Goal: Task Accomplishment & Management: Complete application form

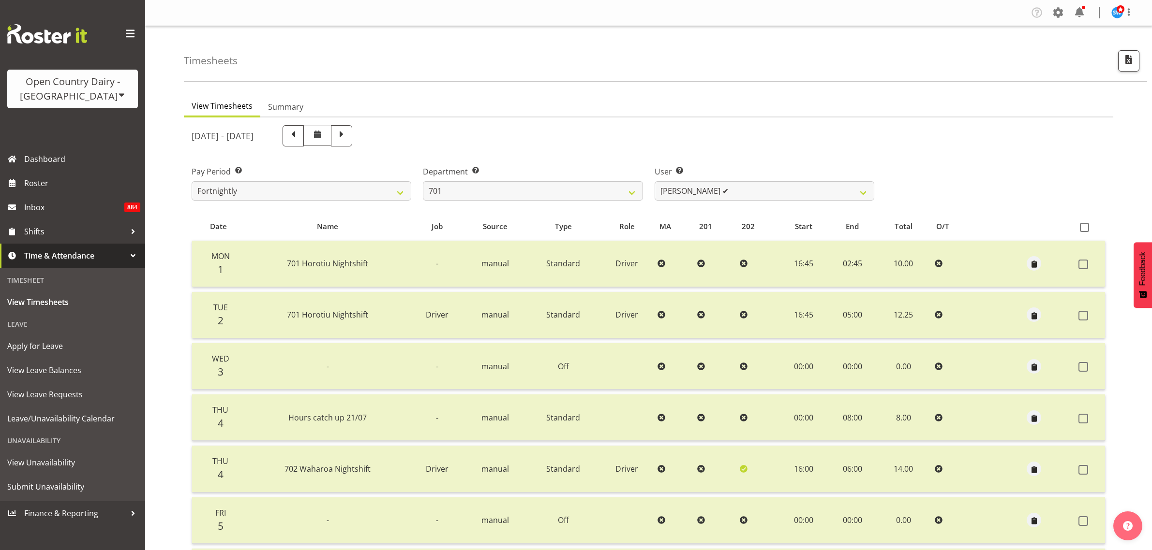
select select "8383"
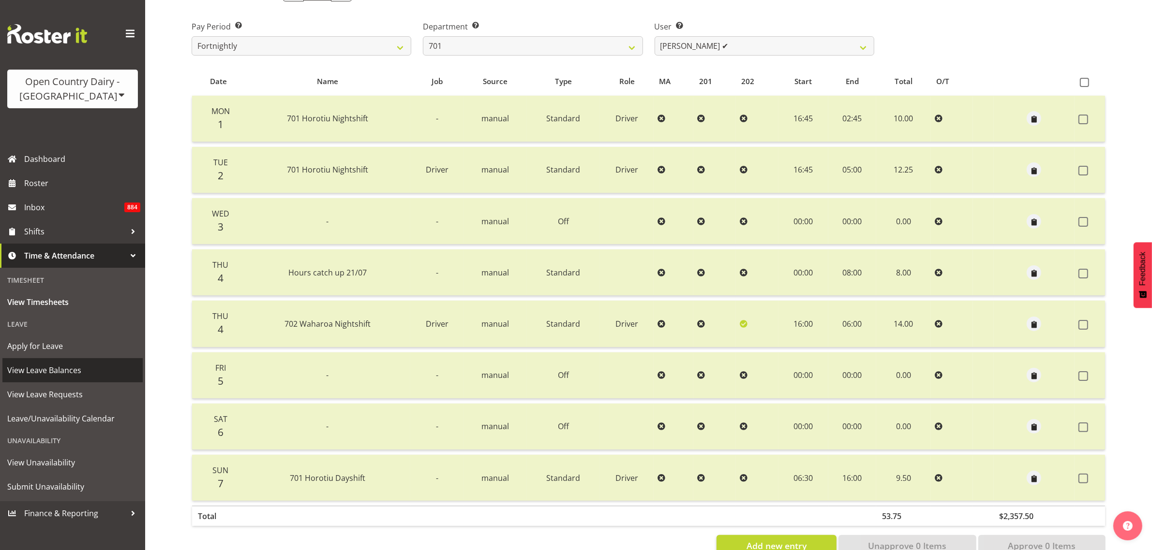
click at [74, 371] on span "View Leave Balances" at bounding box center [72, 370] width 131 height 15
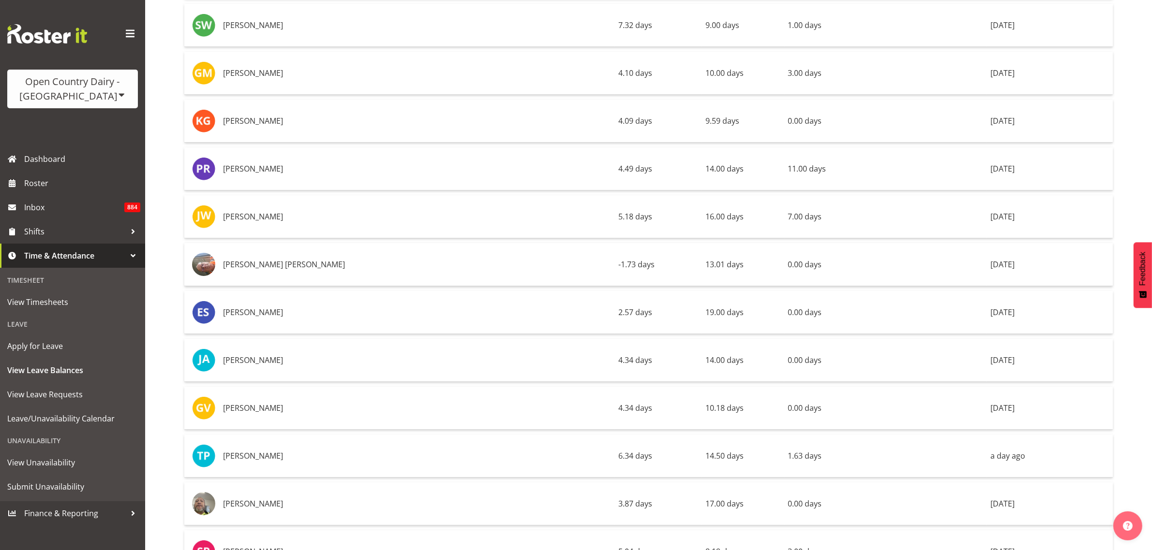
scroll to position [4625, 0]
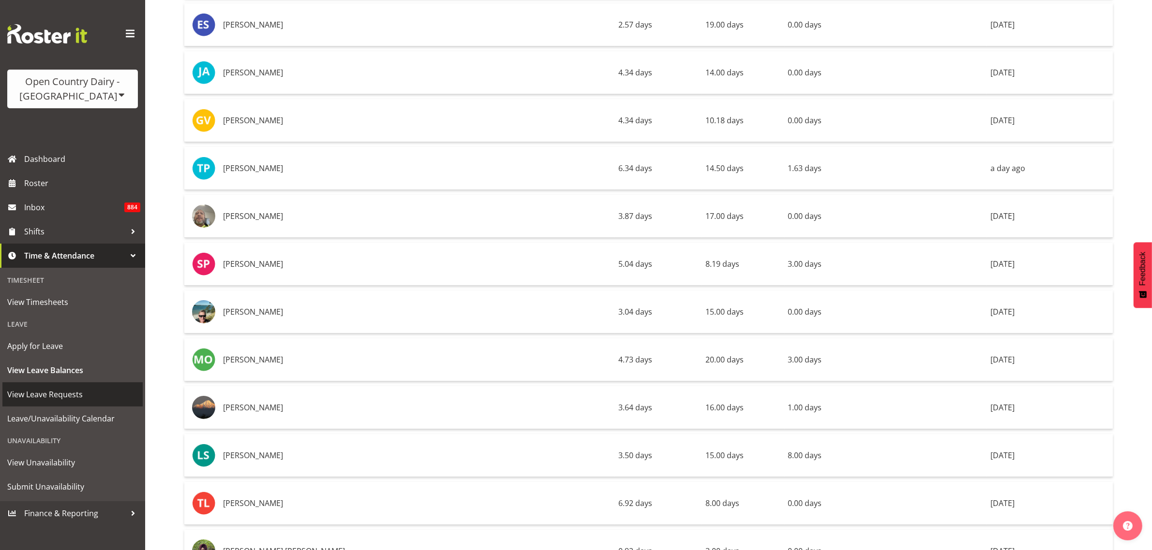
click at [76, 395] on span "View Leave Requests" at bounding box center [72, 394] width 131 height 15
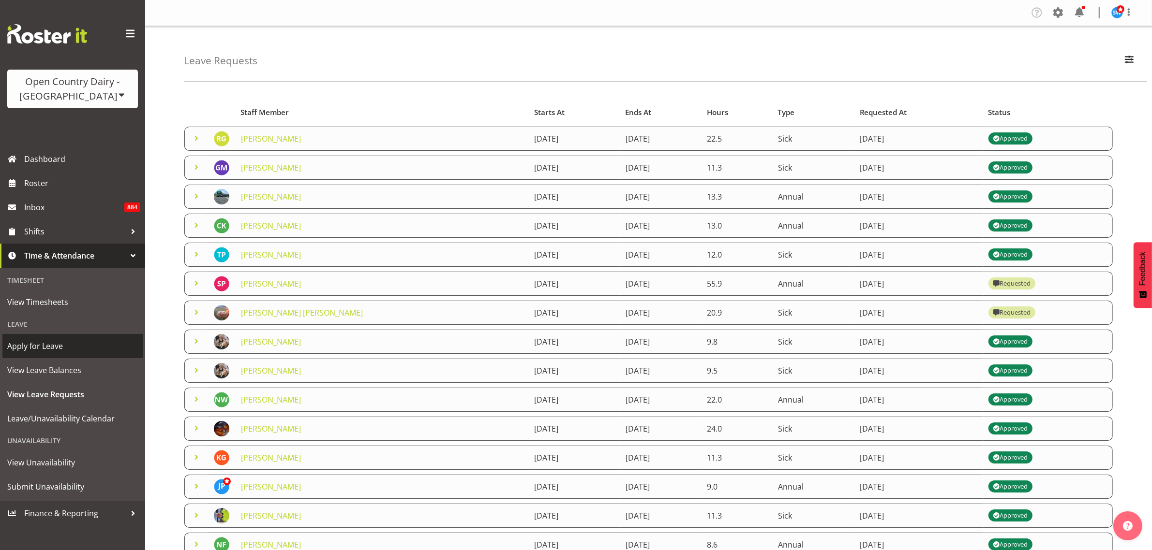
click at [44, 348] on span "Apply for Leave" at bounding box center [72, 346] width 131 height 15
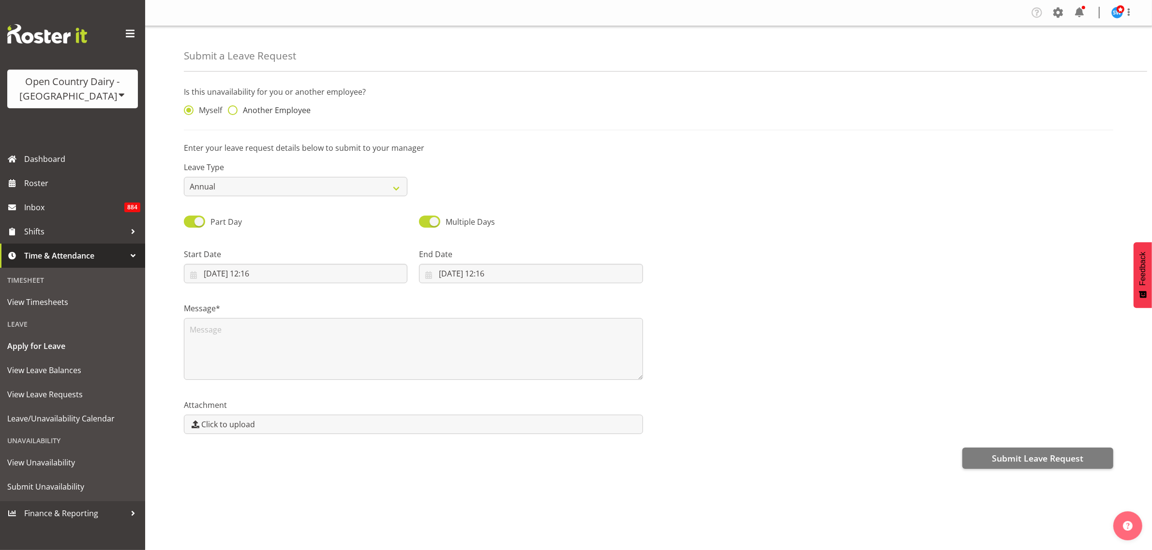
click at [230, 111] on span at bounding box center [233, 110] width 10 height 10
click at [230, 111] on input "Another Employee" at bounding box center [231, 110] width 6 height 6
radio input "true"
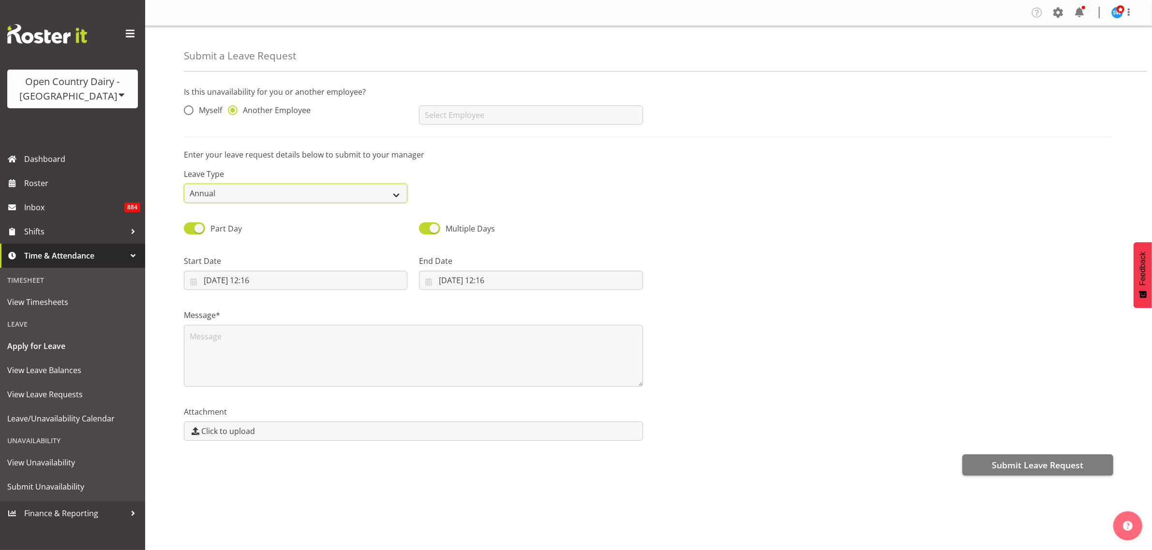
click at [373, 189] on select "Annual Sick Leave Without Pay Bereavement Domestic Violence Parental Jury Servi…" at bounding box center [295, 193] width 223 height 19
select select "Sick"
click at [184, 184] on select "Annual Sick Leave Without Pay Bereavement Domestic Violence Parental Jury Servi…" at bounding box center [295, 193] width 223 height 19
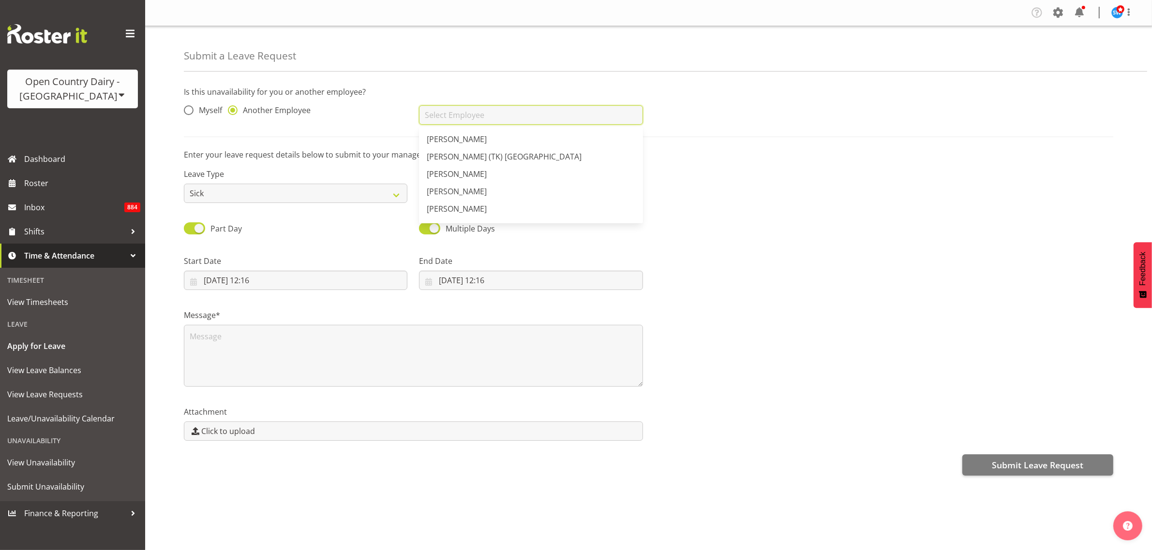
click at [519, 112] on input "text" at bounding box center [530, 114] width 223 height 19
click at [473, 173] on span "[PERSON_NAME]" at bounding box center [457, 174] width 60 height 11
type input "[PERSON_NAME]"
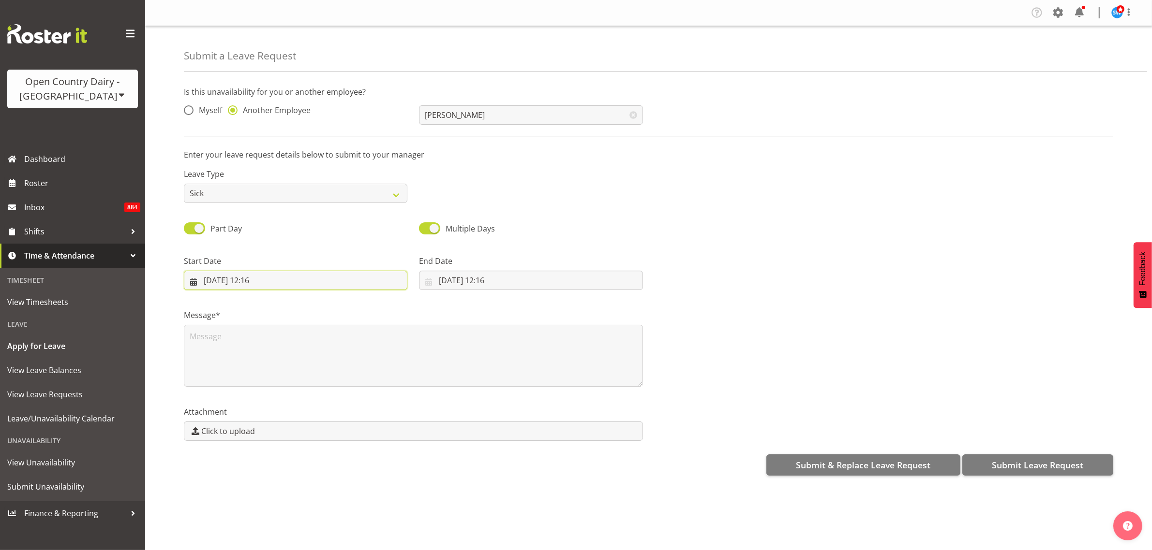
click at [236, 285] on input "18/09/2025, 12:16" at bounding box center [295, 280] width 223 height 19
click at [311, 395] on span "19" at bounding box center [312, 395] width 8 height 9
type input "19/09/2025, 12:16"
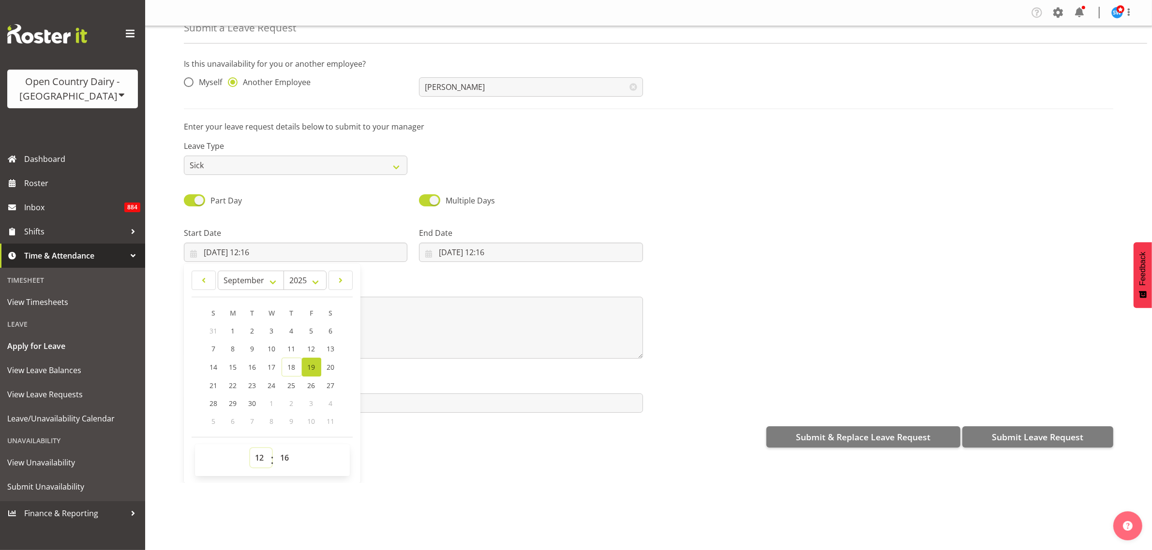
click at [257, 456] on select "00 01 02 03 04 05 06 07 08 09 10 11 12 13 14 15 16 17 18 19 20 21 22 23" at bounding box center [261, 457] width 22 height 19
select select "6"
click at [250, 449] on select "00 01 02 03 04 05 06 07 08 09 10 11 12 13 14 15 16 17 18 19 20 21 22 23" at bounding box center [261, 457] width 22 height 19
type input "19/09/2025, 06:16"
click at [288, 451] on select "00 01 02 03 04 05 06 07 08 09 10 11 12 13 14 15 16 17 18 19 20 21 22 23 24 25 2…" at bounding box center [286, 457] width 22 height 19
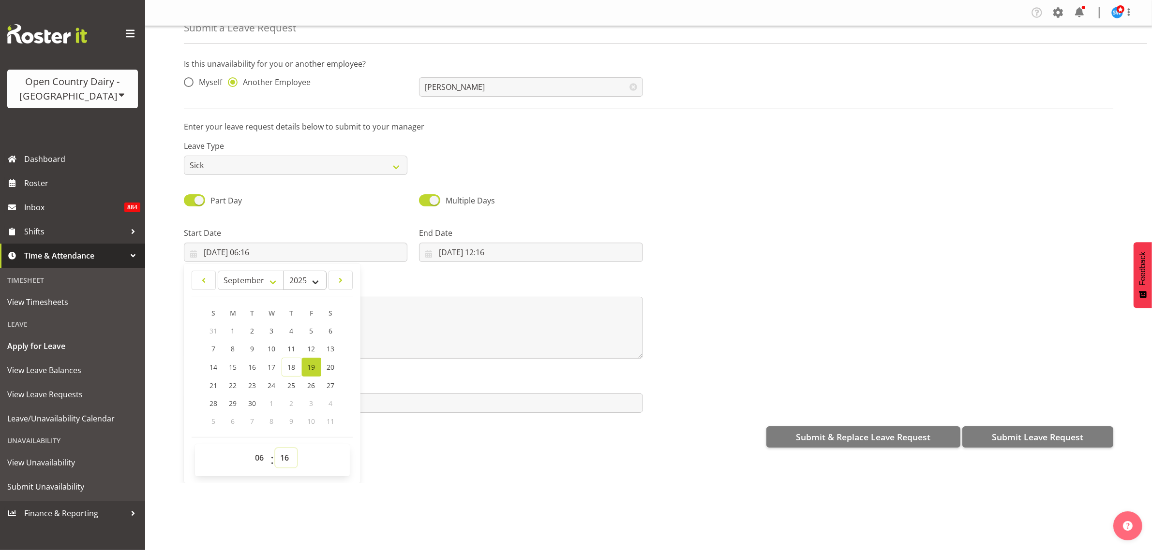
select select "30"
click at [275, 449] on select "00 01 02 03 04 05 06 07 08 09 10 11 12 13 14 15 16 17 18 19 20 21 22 23 24 25 2…" at bounding box center [286, 457] width 22 height 19
type input "19/09/2025, 06:30"
click at [431, 447] on div "Submit & Replace Leave Request Submit Leave Request" at bounding box center [648, 436] width 929 height 23
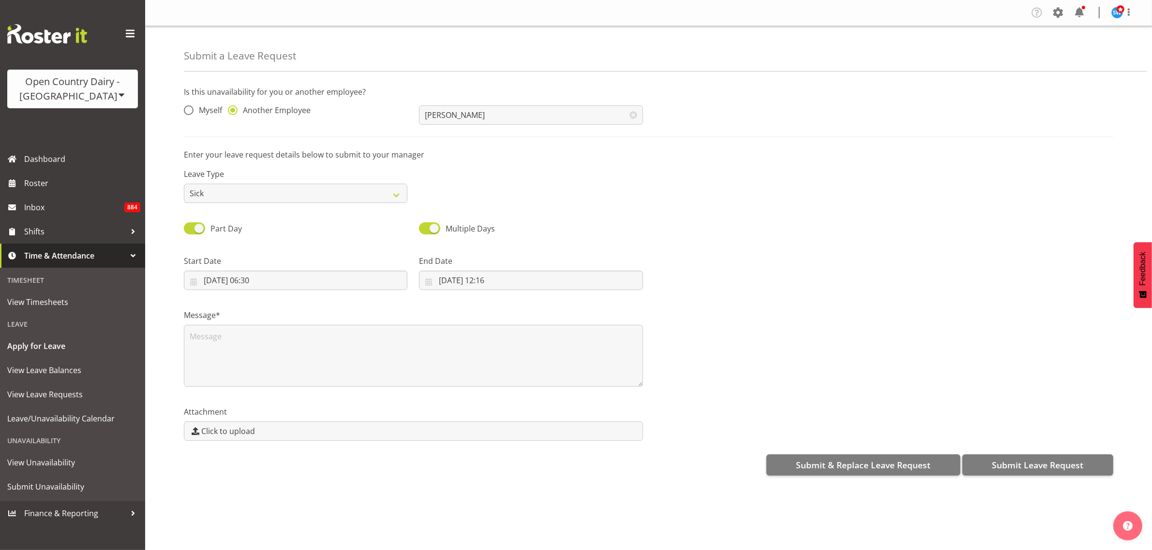
scroll to position [0, 0]
click at [471, 284] on input "18/09/2025, 12:16" at bounding box center [530, 280] width 223 height 19
click at [485, 414] on span "23" at bounding box center [488, 413] width 8 height 9
type input "23/09/2025, 12:16"
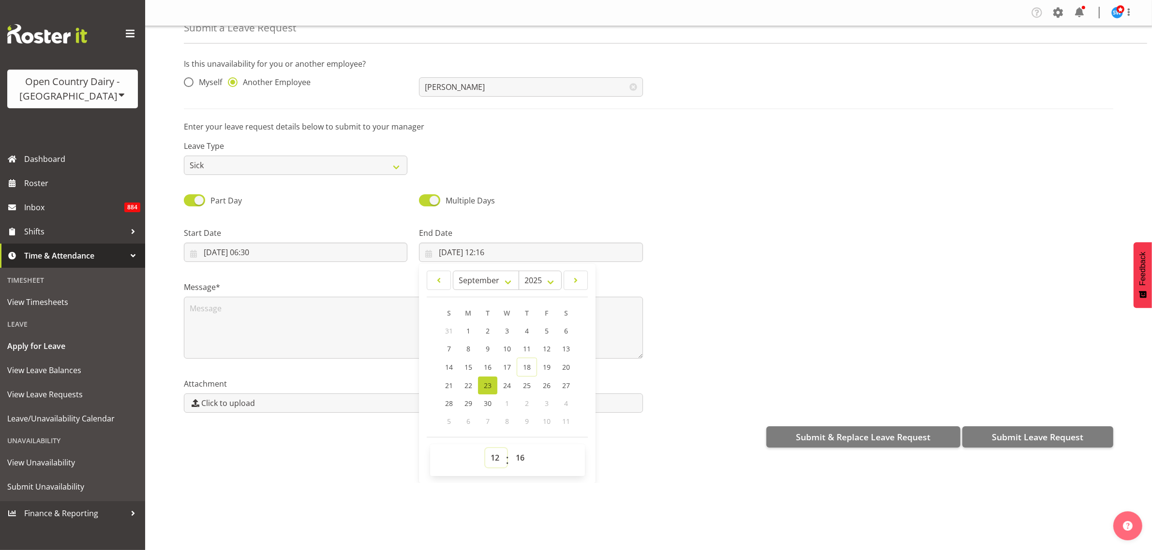
click at [492, 462] on select "00 01 02 03 04 05 06 07 08 09 10 11 12 13 14 15 16 17 18 19 20 21 22 23" at bounding box center [496, 457] width 22 height 19
click at [492, 454] on select "00 01 02 03 04 05 06 07 08 09 10 11 12 13 14 15 16 17 18 19 20 21 22 23" at bounding box center [496, 457] width 22 height 19
select select "4"
click at [485, 449] on select "00 01 02 03 04 05 06 07 08 09 10 11 12 13 14 15 16 17 18 19 20 21 22 23" at bounding box center [496, 457] width 22 height 19
type input "23/09/2025, 04:16"
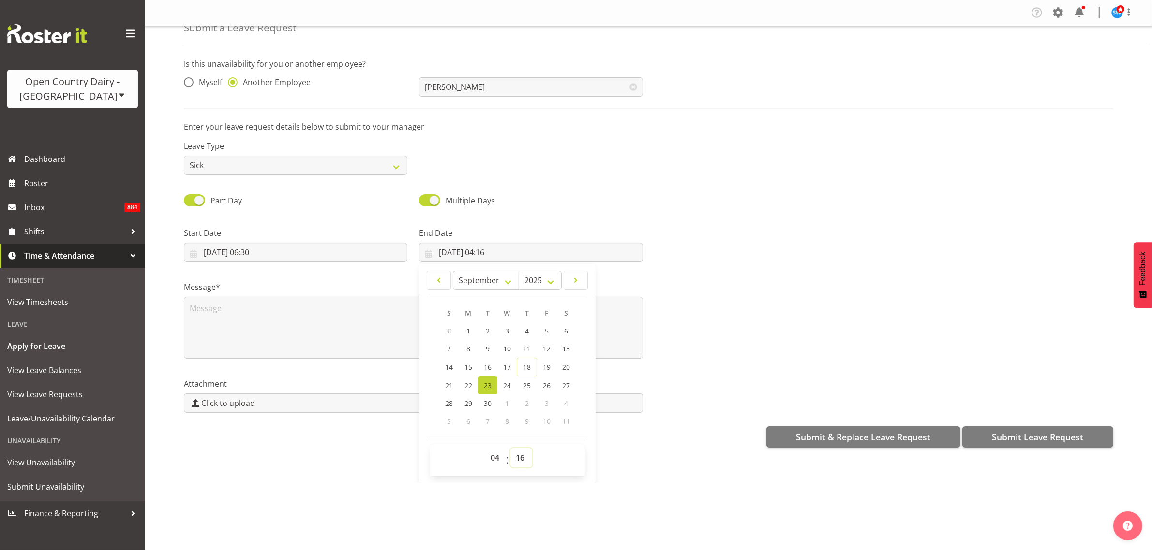
click at [519, 458] on select "00 01 02 03 04 05 06 07 08 09 10 11 12 13 14 15 16 17 18 19 20 21 22 23 24 25 2…" at bounding box center [521, 457] width 22 height 19
select select "0"
click at [510, 449] on select "00 01 02 03 04 05 06 07 08 09 10 11 12 13 14 15 16 17 18 19 20 21 22 23 24 25 2…" at bounding box center [521, 457] width 22 height 19
type input "23/09/2025, 04:00"
click at [610, 161] on div "Leave Type Annual Sick Leave Without Pay Bereavement Domestic Violence Parental…" at bounding box center [648, 154] width 941 height 54
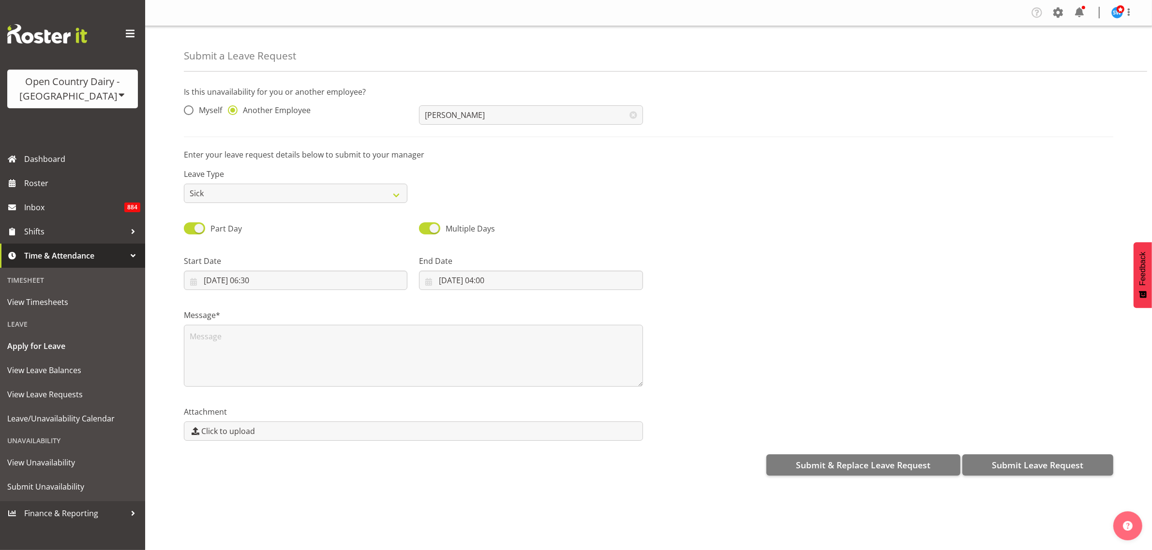
scroll to position [0, 0]
click at [325, 347] on textarea at bounding box center [413, 356] width 459 height 62
type textarea "In hospital (cardiology)"
click at [740, 255] on div at bounding box center [884, 269] width 471 height 54
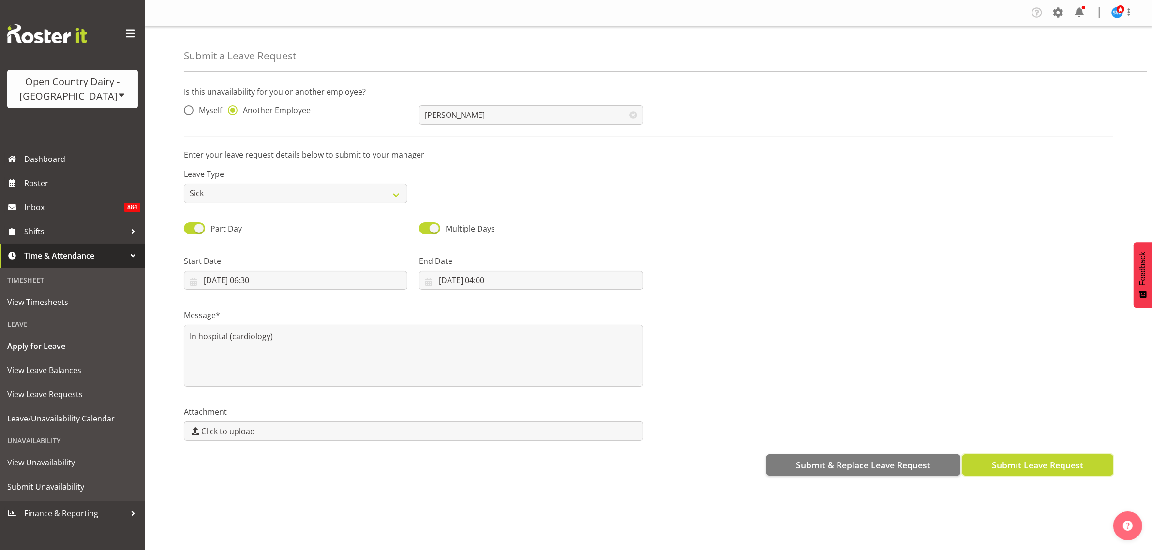
click at [997, 465] on span "Submit Leave Request" at bounding box center [1037, 465] width 91 height 13
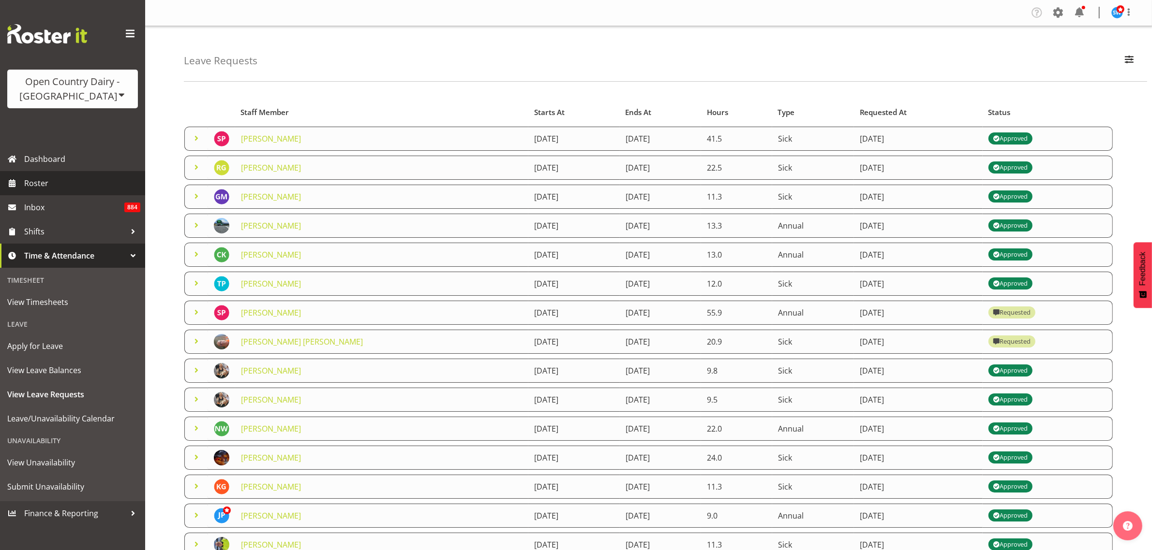
click at [61, 184] on span "Roster" at bounding box center [82, 183] width 116 height 15
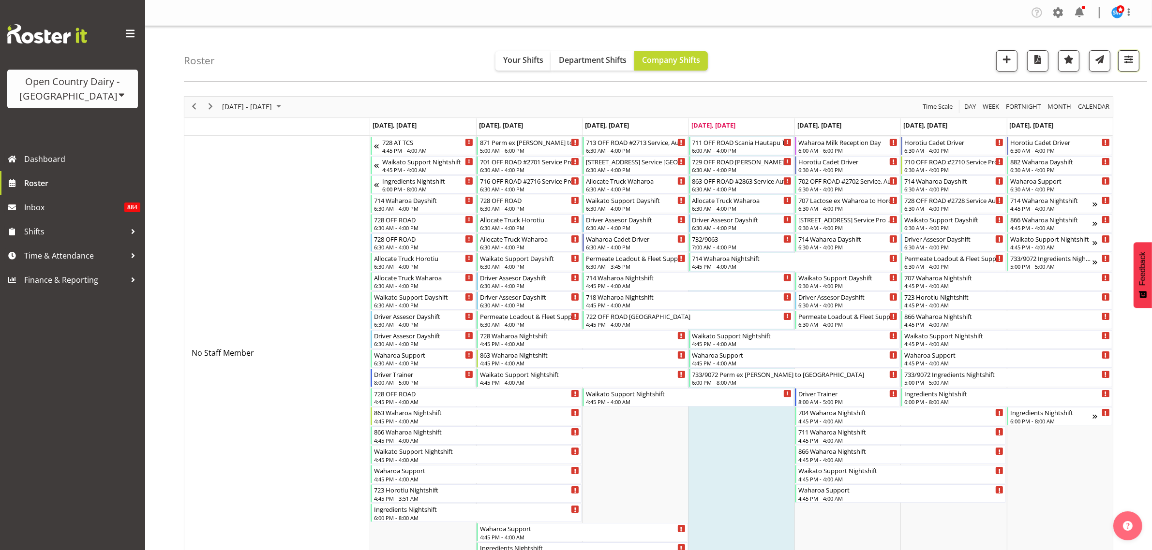
click at [1137, 65] on button "button" at bounding box center [1128, 60] width 21 height 21
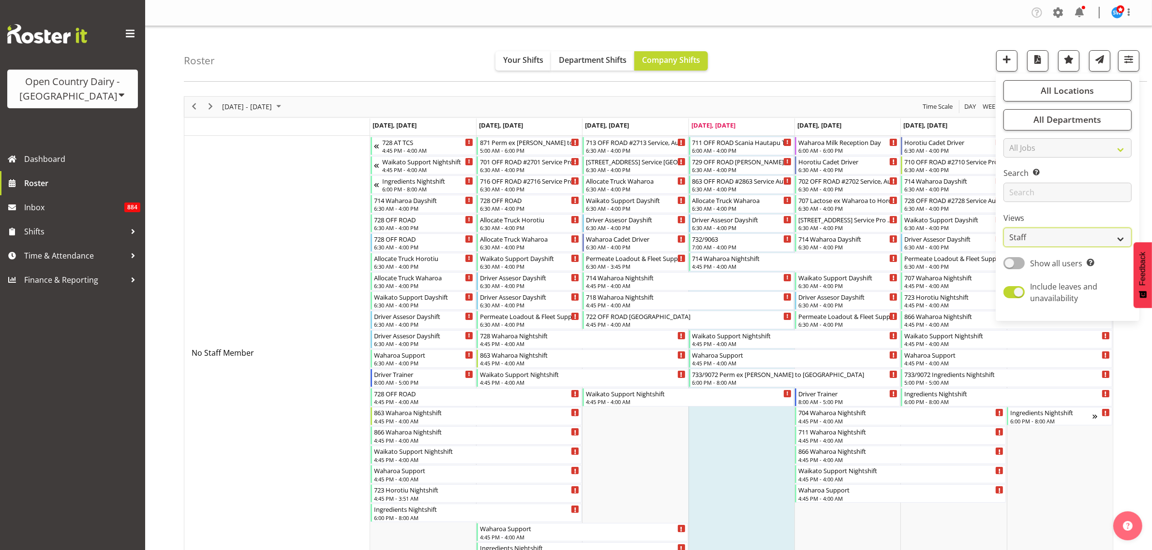
click at [1093, 245] on select "Staff Role Shift - Horizontal Shift - Vertical Staff - Location" at bounding box center [1067, 237] width 128 height 19
select select "shiftH"
click at [1004, 228] on select "Staff Role Shift - Horizontal Shift - Vertical Staff - Location" at bounding box center [1067, 237] width 128 height 19
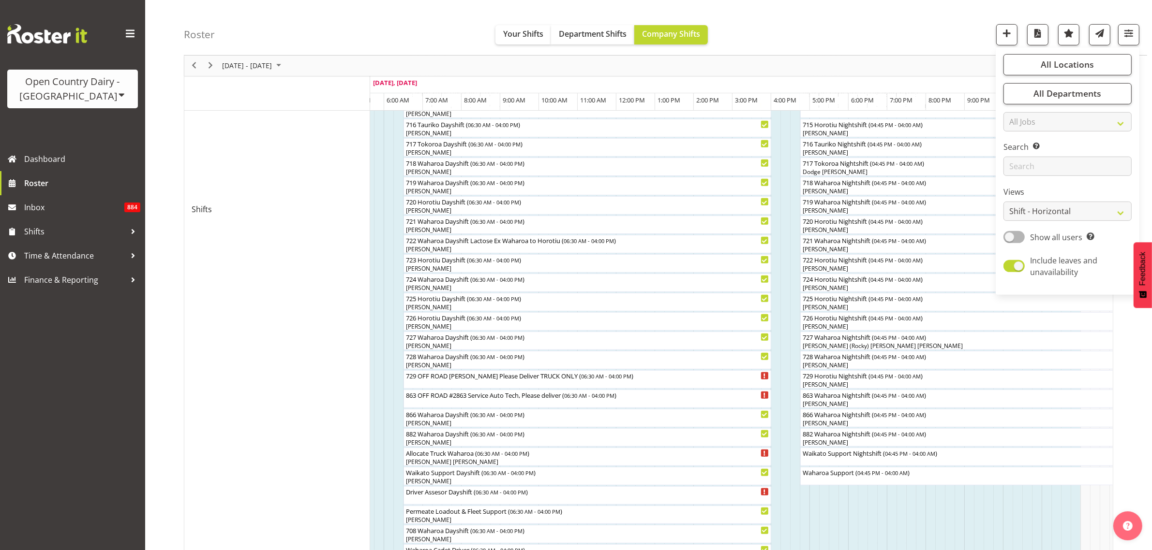
scroll to position [423, 0]
